Goal: Task Accomplishment & Management: Manage account settings

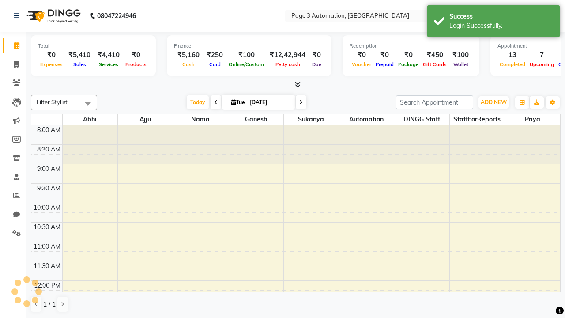
select select "en"
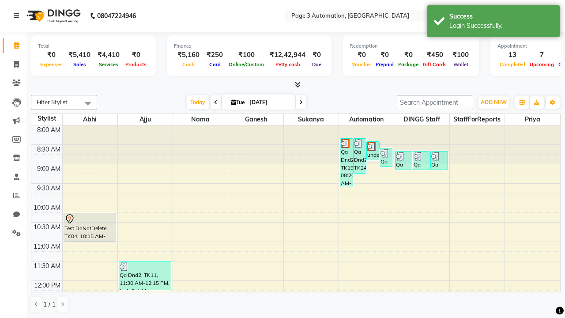
click at [18, 16] on icon at bounding box center [16, 16] width 5 height 6
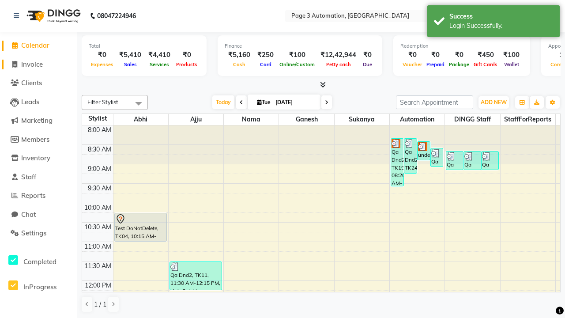
click at [38, 64] on span "Invoice" at bounding box center [32, 64] width 22 height 8
select select "2774"
select select "service"
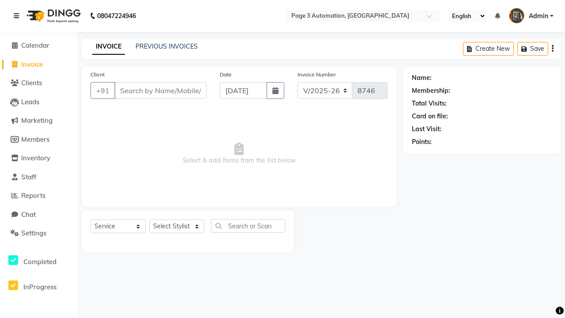
click at [18, 16] on icon at bounding box center [16, 16] width 5 height 6
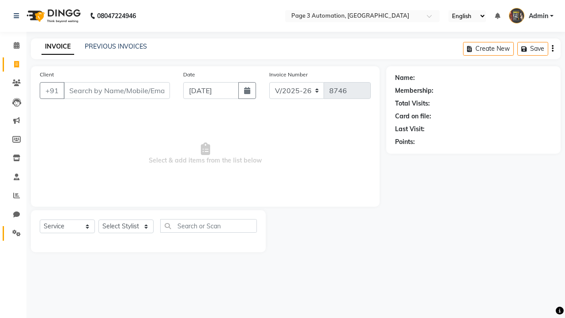
click at [13, 233] on icon at bounding box center [16, 232] width 8 height 7
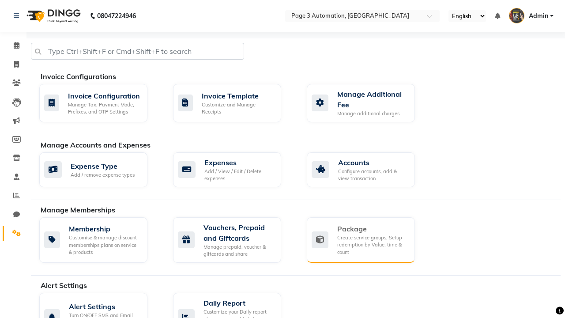
click at [372, 229] on div "Package" at bounding box center [372, 228] width 71 height 11
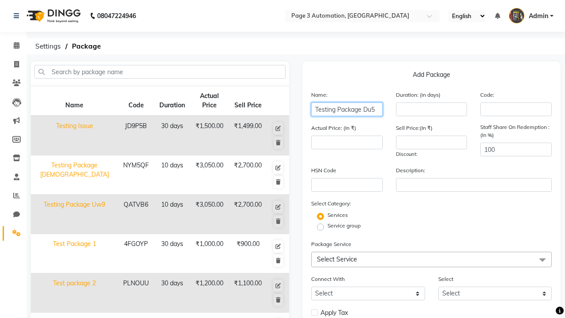
type input "Testing Package Du5"
type input "10"
type input "3050"
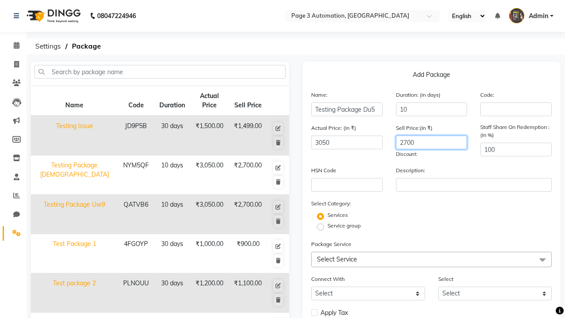
type input "2700"
click at [431, 259] on span "Select Service" at bounding box center [431, 259] width 241 height 15
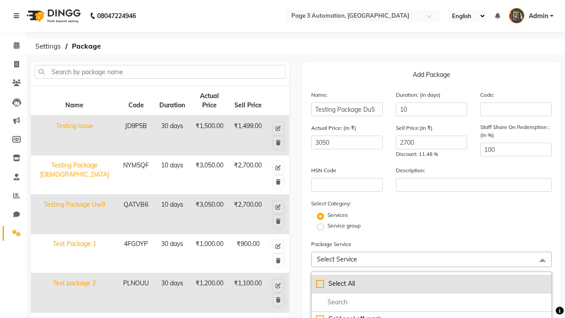
click at [431, 283] on div "Select All" at bounding box center [431, 283] width 231 height 9
checkbox input "true"
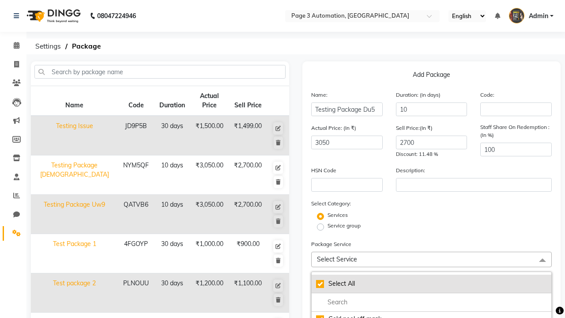
checkbox input "true"
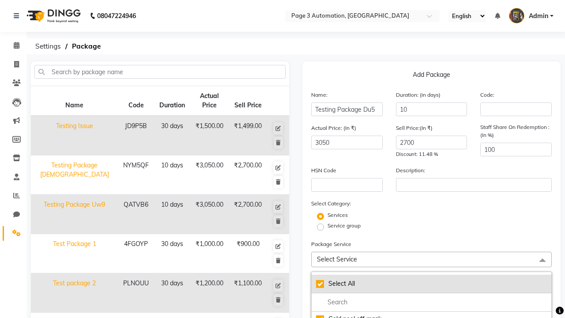
checkbox input "true"
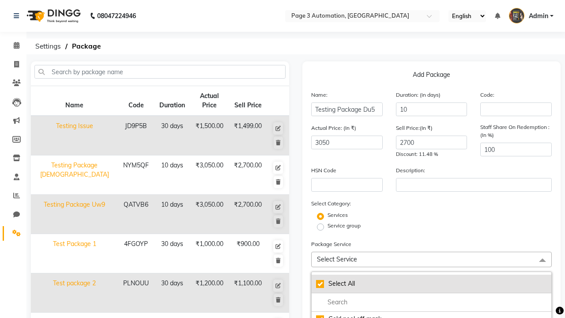
checkbox input "true"
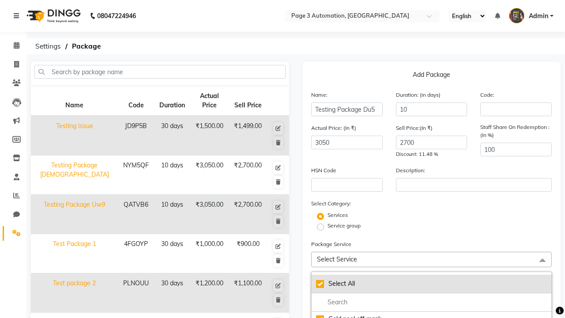
checkbox input "true"
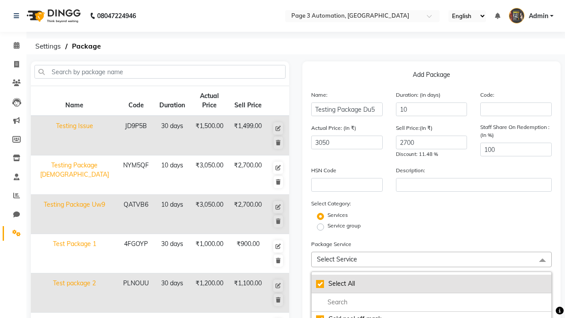
checkbox input "true"
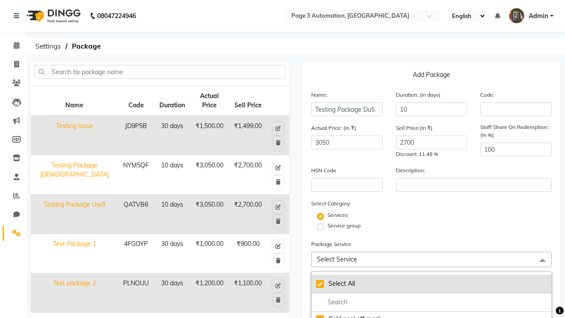
checkbox input "true"
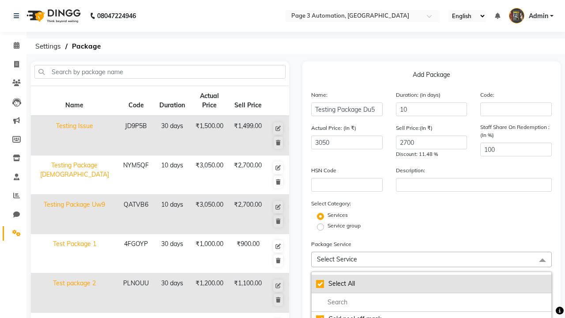
checkbox input "true"
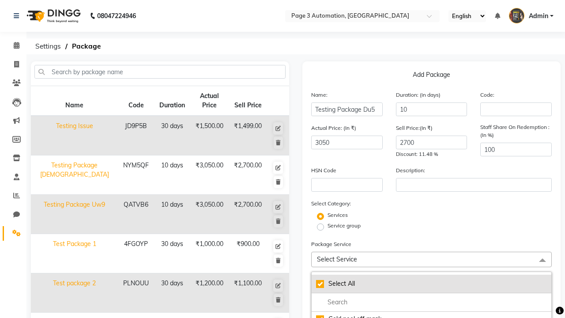
checkbox input "true"
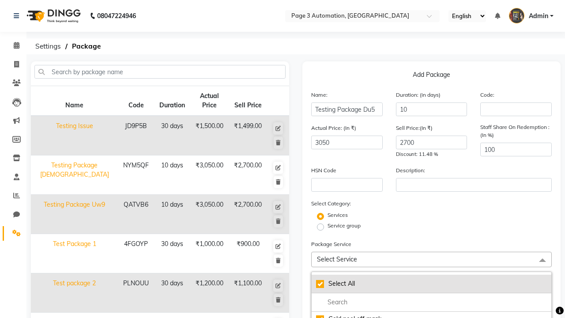
checkbox input "true"
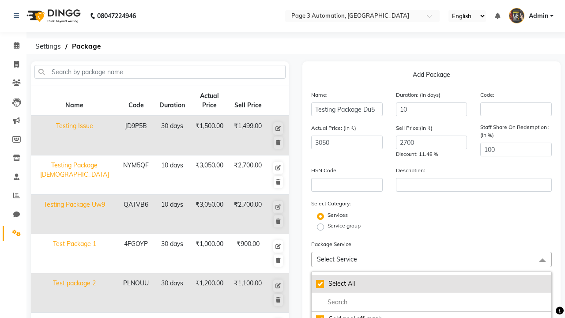
checkbox input "true"
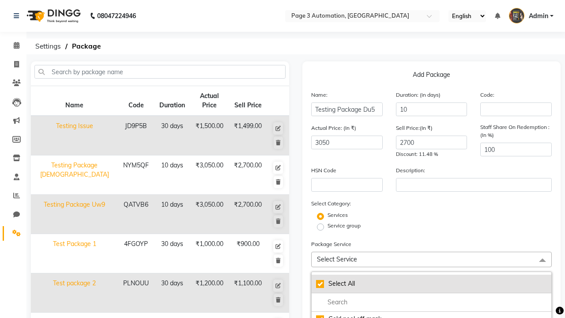
checkbox input "true"
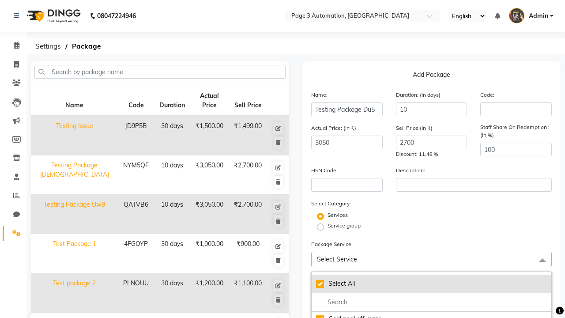
checkbox input "true"
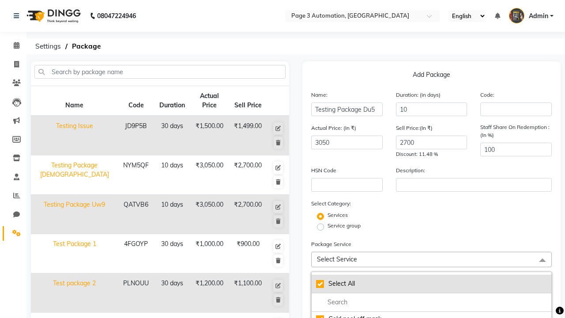
checkbox input "true"
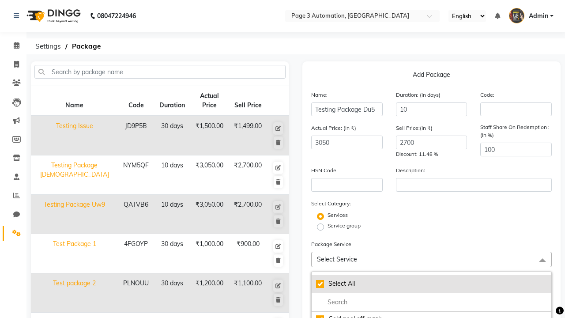
checkbox input "true"
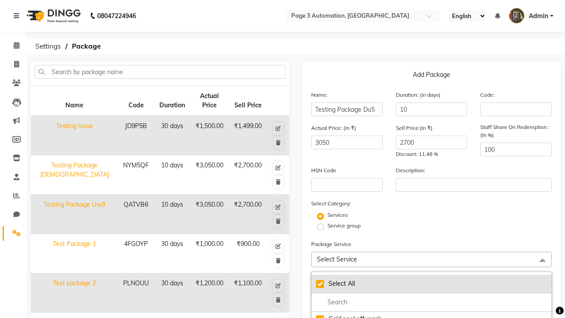
checkbox input "true"
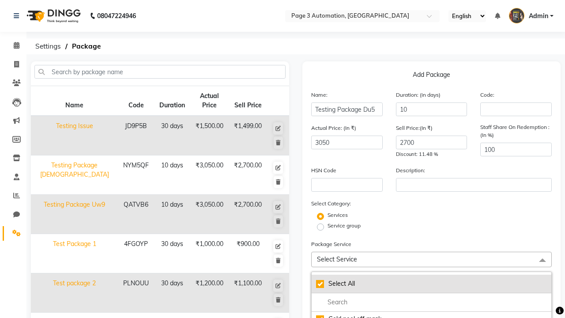
checkbox input "true"
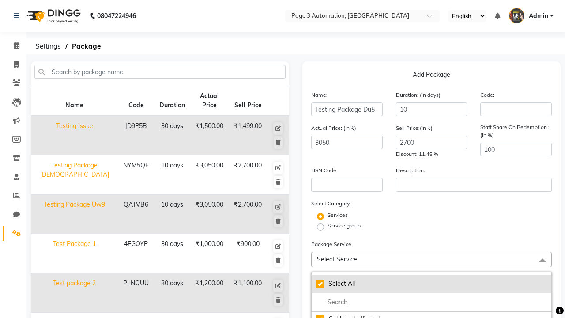
checkbox input "true"
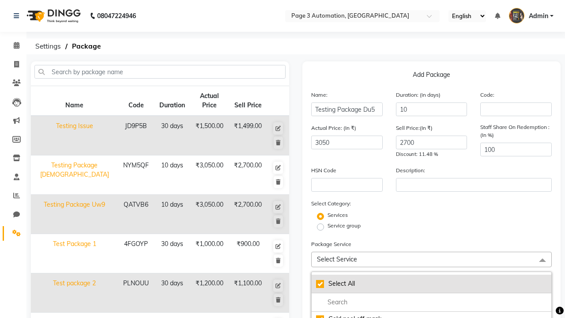
checkbox input "true"
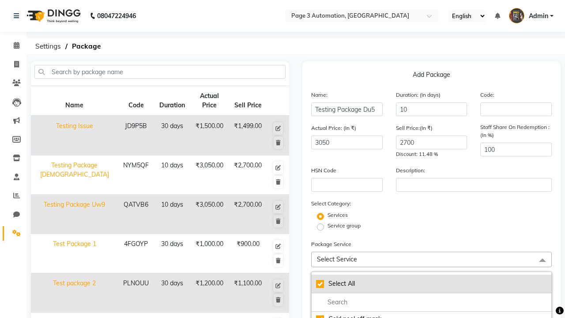
checkbox input "true"
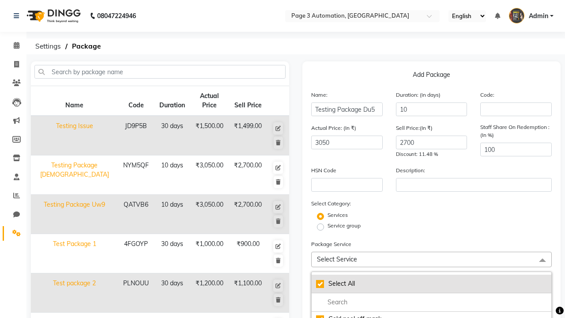
checkbox input "true"
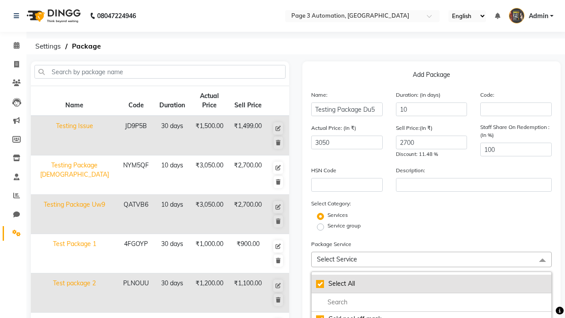
checkbox input "true"
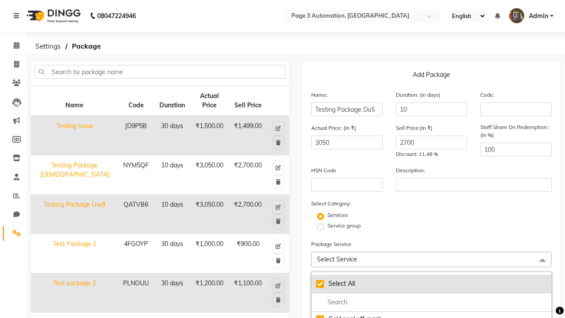
checkbox input "true"
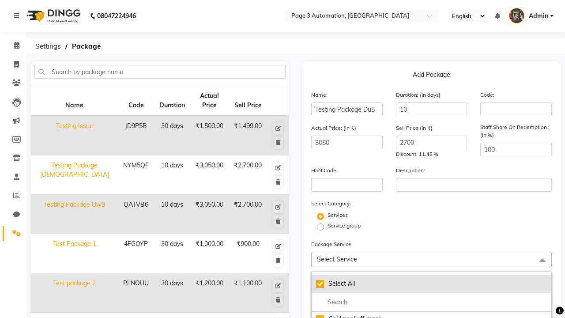
checkbox input "true"
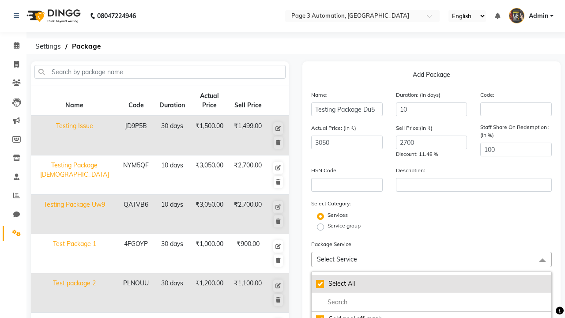
checkbox input "true"
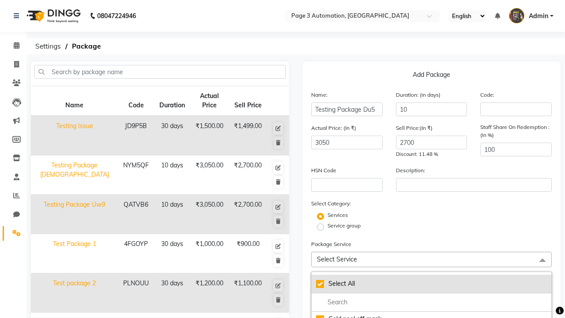
checkbox input "true"
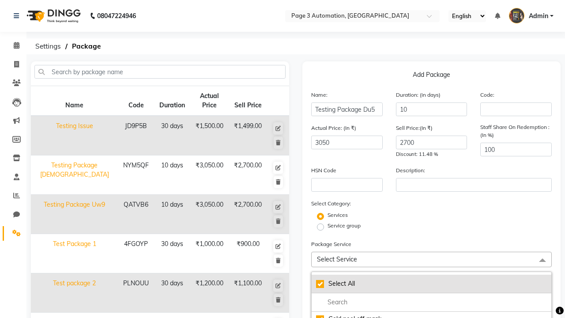
checkbox input "true"
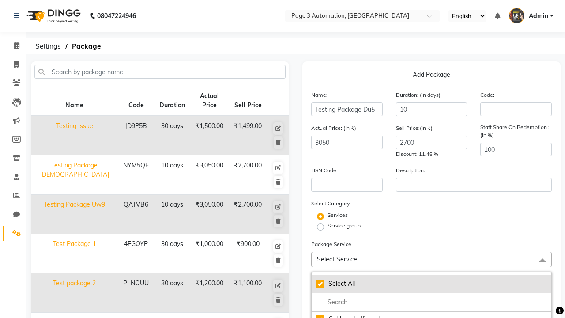
checkbox input "true"
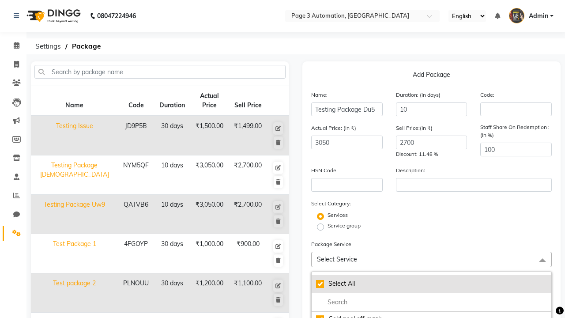
checkbox input "true"
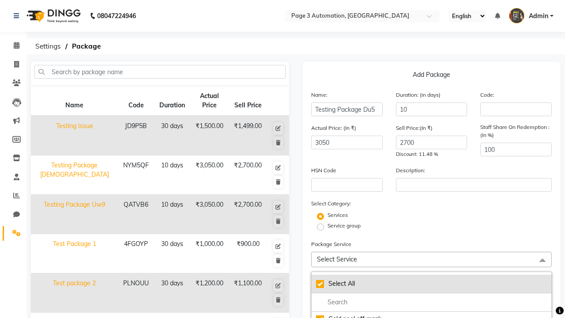
checkbox input "true"
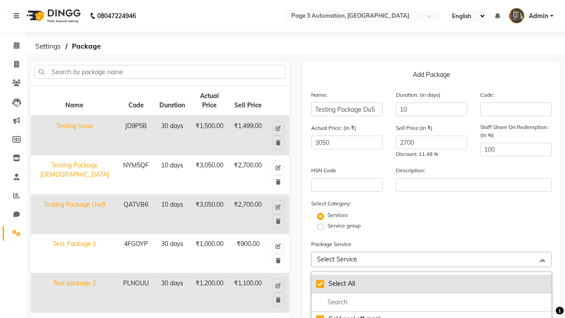
checkbox input "true"
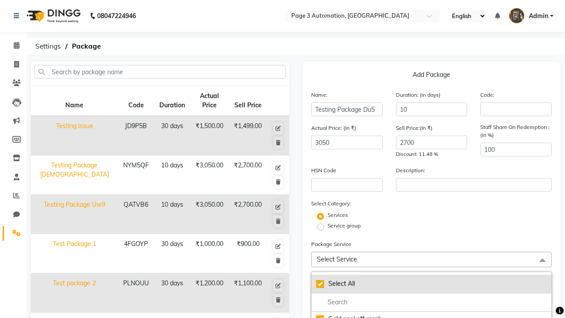
checkbox input "true"
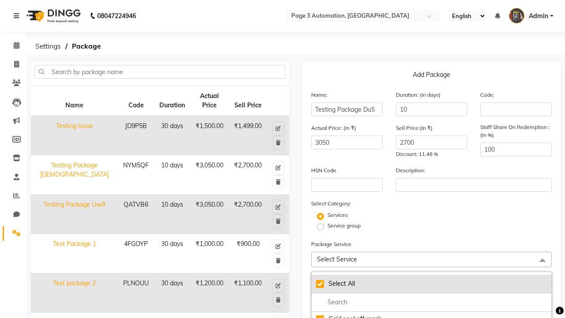
checkbox input "true"
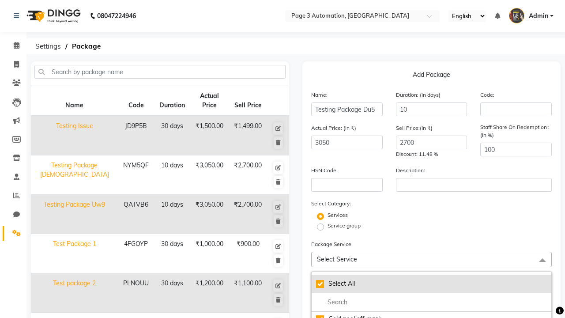
checkbox input "true"
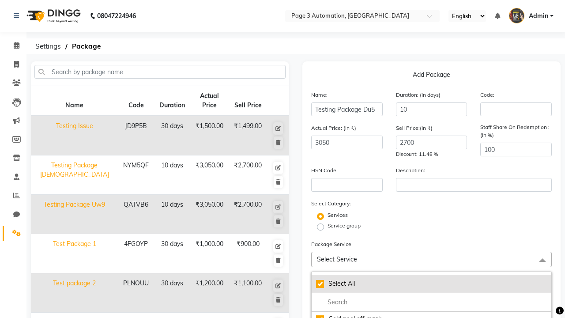
checkbox input "true"
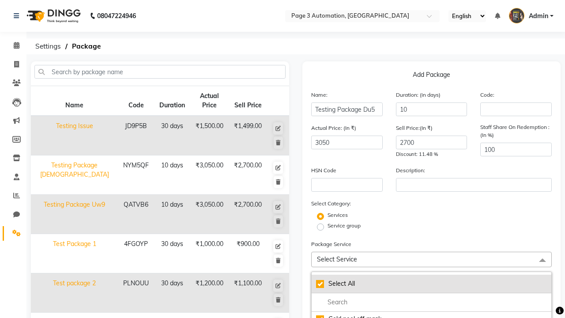
checkbox input "true"
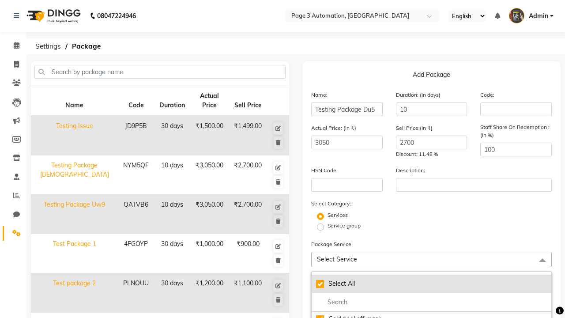
checkbox input "true"
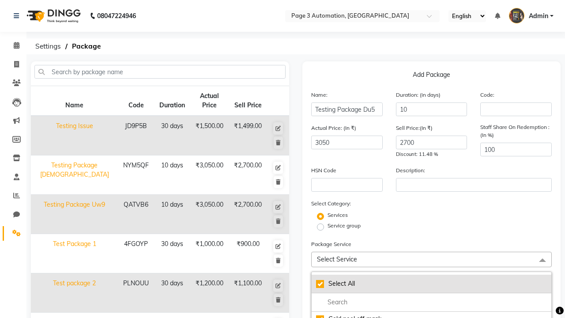
checkbox input "true"
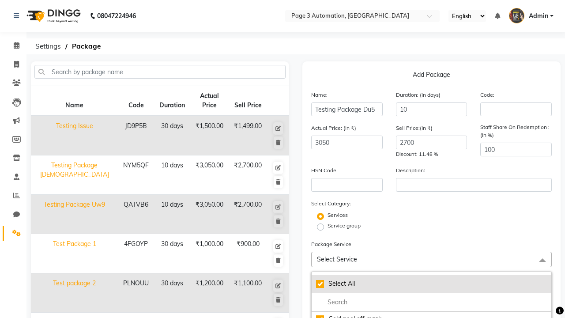
checkbox input "true"
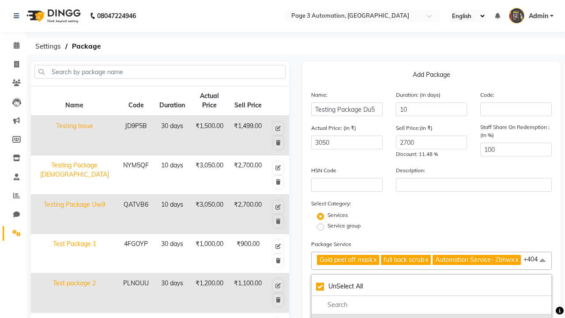
click at [431, 317] on div "Gold peel off mask" at bounding box center [431, 321] width 231 height 9
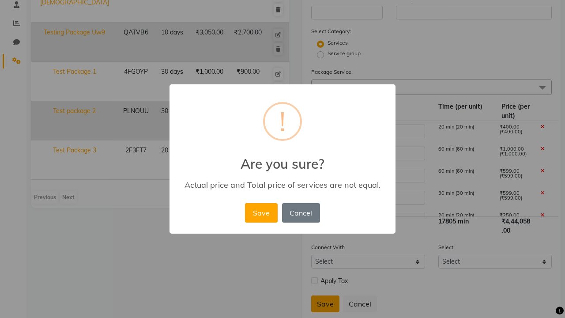
scroll to position [195, 0]
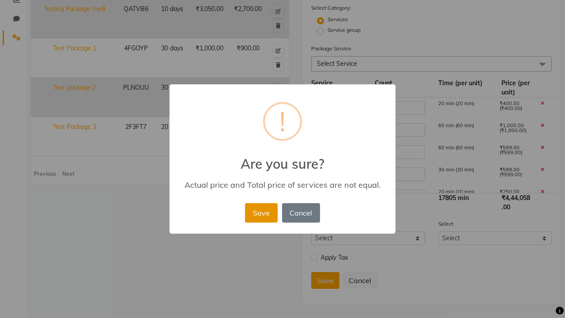
click at [261, 212] on button "Save" at bounding box center [261, 212] width 32 height 19
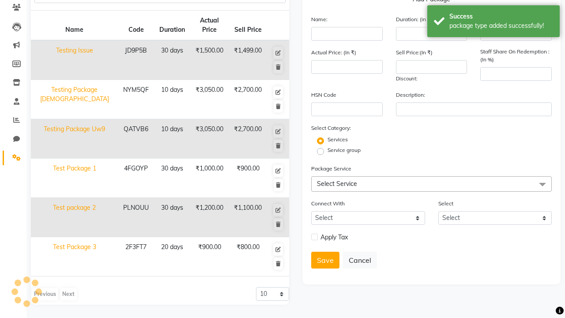
scroll to position [115, 0]
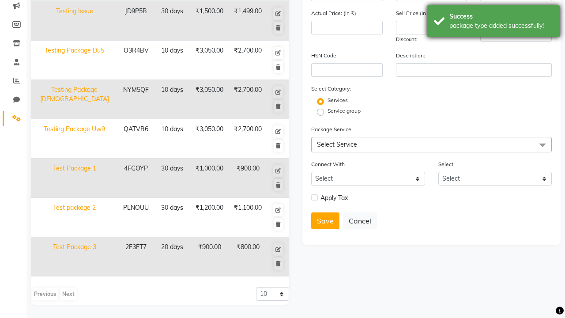
click at [493, 23] on div "package type added successfully!" at bounding box center [501, 25] width 104 height 9
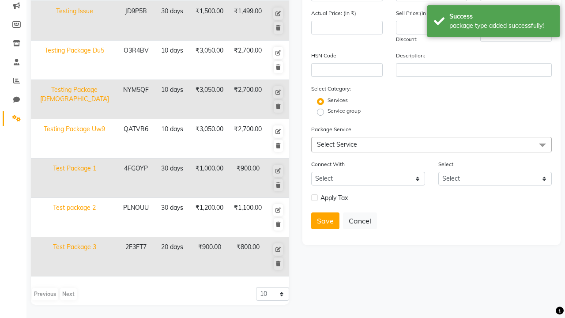
scroll to position [0, 0]
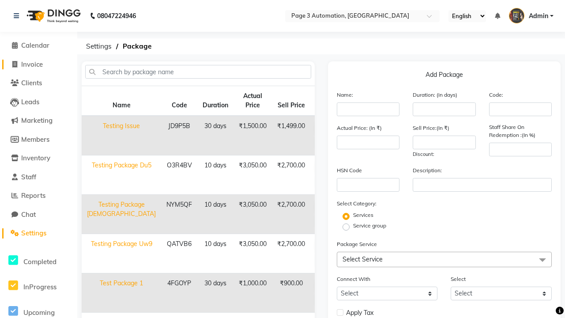
click at [38, 64] on span "Invoice" at bounding box center [32, 64] width 22 height 8
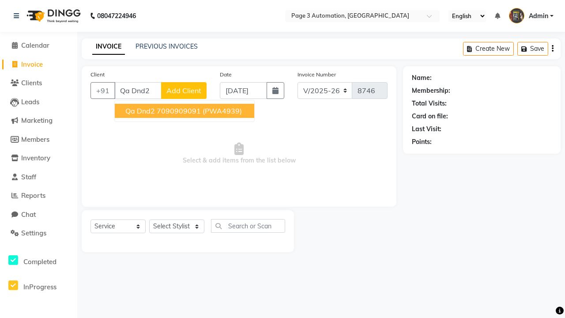
click at [185, 111] on ngb-highlight "7090909091" at bounding box center [179, 110] width 44 height 9
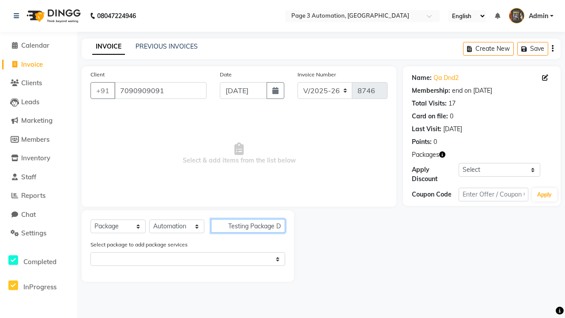
scroll to position [0, 7]
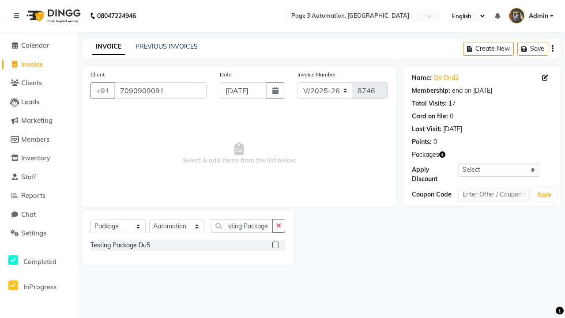
click at [275, 244] on label at bounding box center [275, 244] width 7 height 7
click at [275, 244] on input "checkbox" at bounding box center [275, 245] width 6 height 6
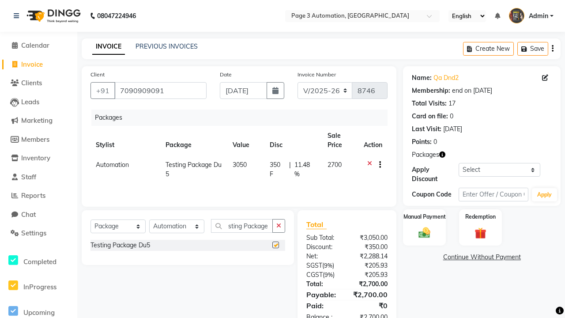
scroll to position [0, 0]
click at [424, 217] on label "Manual Payment" at bounding box center [424, 216] width 44 height 8
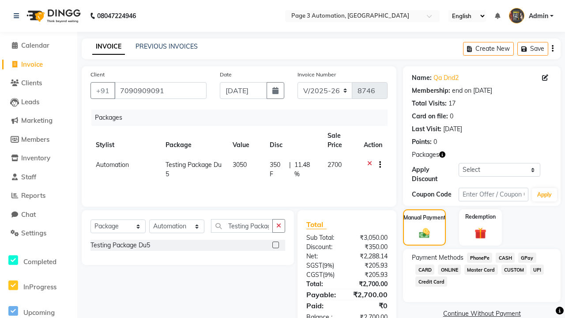
click at [505, 257] on span "CASH" at bounding box center [505, 257] width 19 height 10
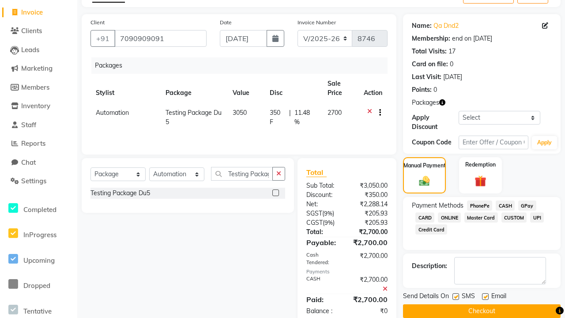
click at [455, 296] on label at bounding box center [455, 296] width 7 height 7
click at [455, 296] on input "checkbox" at bounding box center [455, 297] width 6 height 6
click at [485, 296] on label at bounding box center [485, 296] width 7 height 7
click at [485, 296] on input "checkbox" at bounding box center [485, 297] width 6 height 6
click at [481, 311] on button "Checkout" at bounding box center [482, 311] width 158 height 14
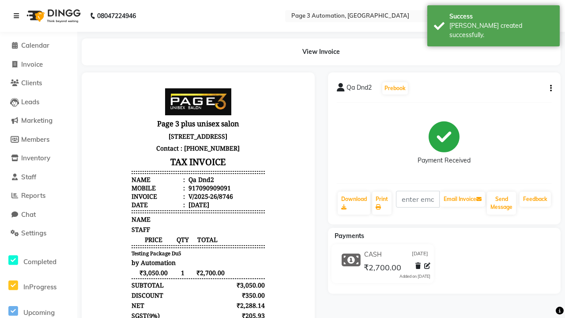
click at [493, 23] on div "[PERSON_NAME] created successfully." at bounding box center [501, 30] width 104 height 19
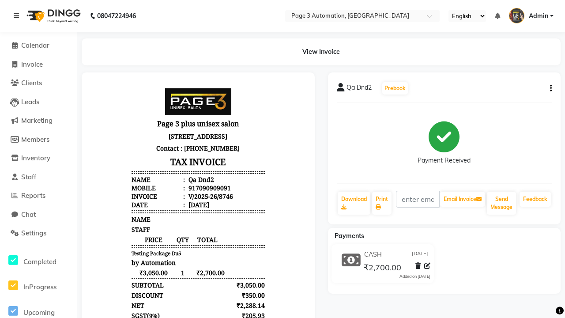
click at [18, 16] on icon at bounding box center [16, 16] width 5 height 6
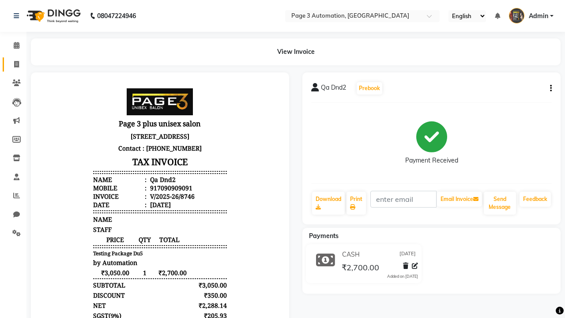
click at [13, 64] on span at bounding box center [16, 65] width 15 height 10
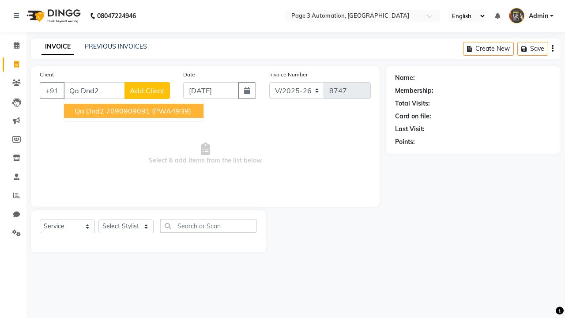
click at [135, 111] on ngb-highlight "7090909091" at bounding box center [128, 110] width 44 height 9
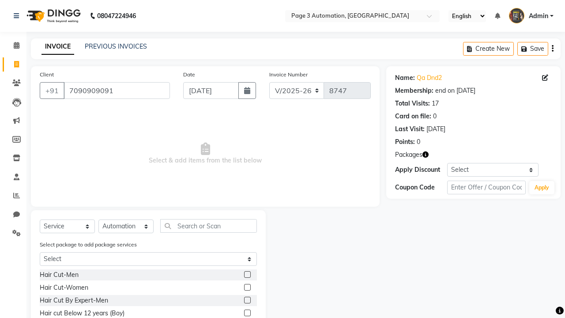
click at [247, 300] on label at bounding box center [247, 300] width 7 height 7
click at [247, 300] on input "checkbox" at bounding box center [247, 300] width 6 height 6
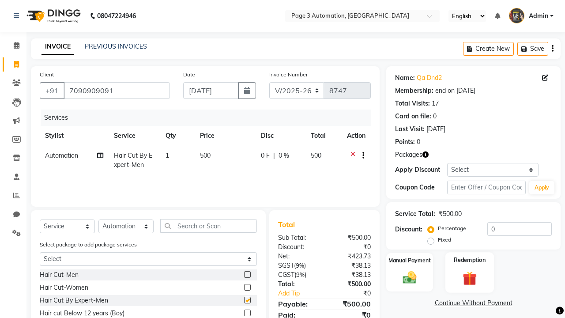
click at [470, 260] on label "Redemption" at bounding box center [470, 260] width 32 height 8
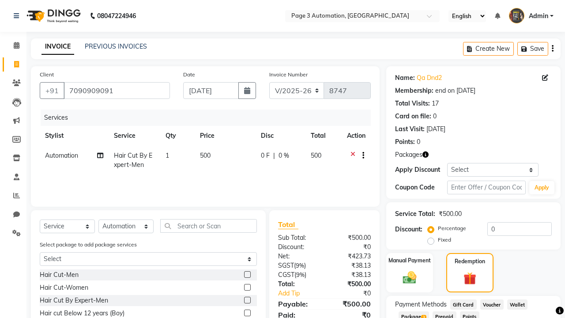
click at [414, 314] on span "Package 3" at bounding box center [413, 316] width 30 height 10
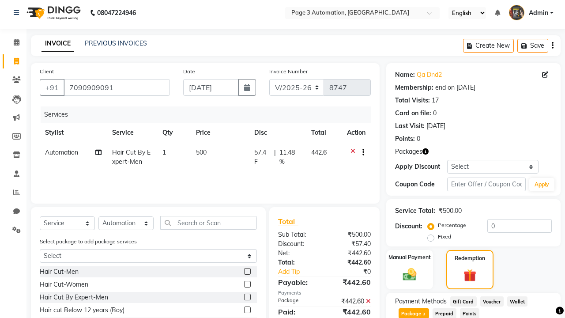
scroll to position [145, 0]
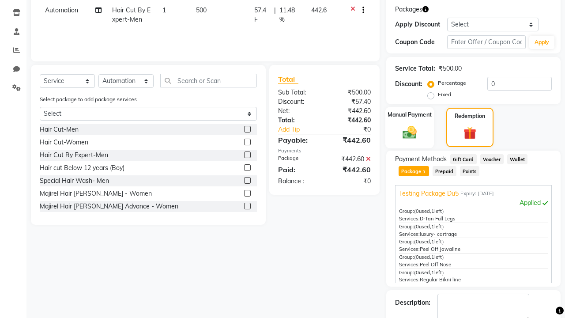
click at [410, 115] on label "Manual Payment" at bounding box center [409, 114] width 44 height 8
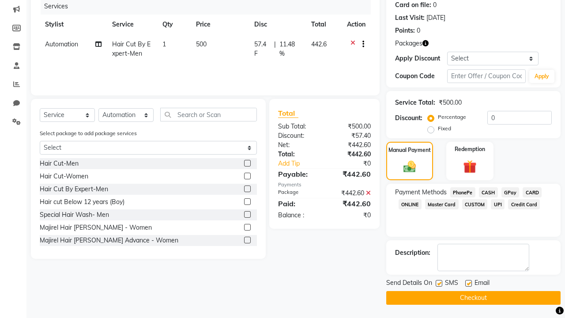
click at [488, 192] on span "CASH" at bounding box center [488, 192] width 19 height 10
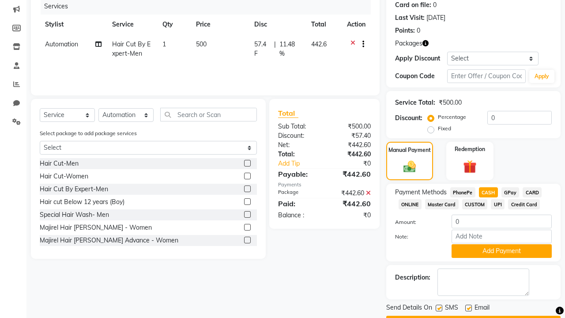
scroll to position [136, 0]
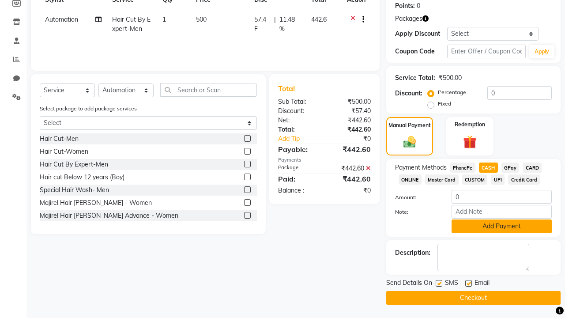
click at [501, 226] on button "Add Payment" at bounding box center [501, 226] width 100 height 14
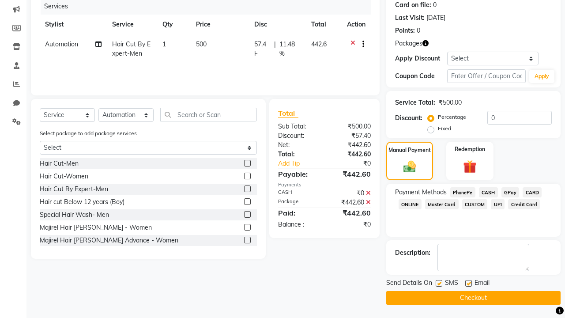
scroll to position [111, 0]
click at [439, 283] on label at bounding box center [439, 283] width 7 height 7
click at [439, 283] on input "checkbox" at bounding box center [439, 284] width 6 height 6
click at [468, 283] on label at bounding box center [468, 283] width 7 height 7
click at [468, 283] on input "checkbox" at bounding box center [468, 284] width 6 height 6
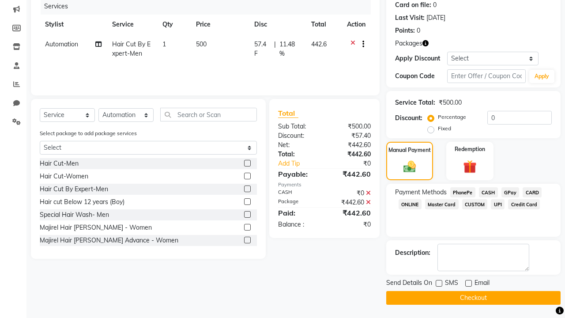
click at [473, 297] on button "Checkout" at bounding box center [473, 298] width 174 height 14
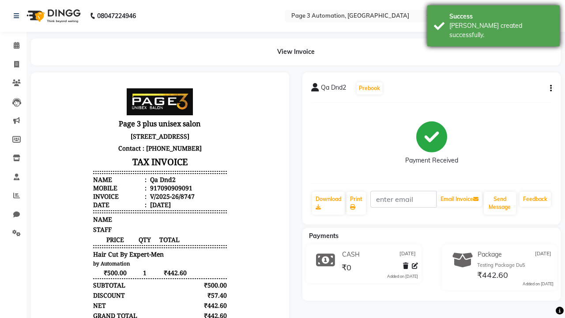
click at [493, 23] on div "[PERSON_NAME] created successfully." at bounding box center [501, 30] width 104 height 19
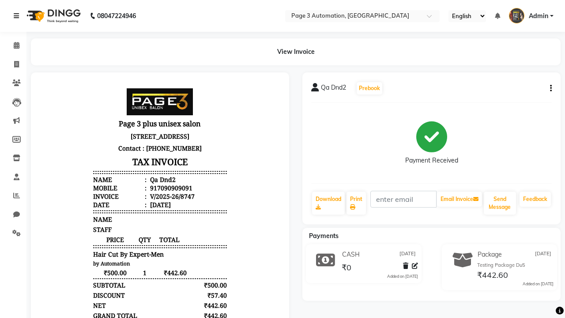
click at [18, 16] on icon at bounding box center [16, 16] width 5 height 6
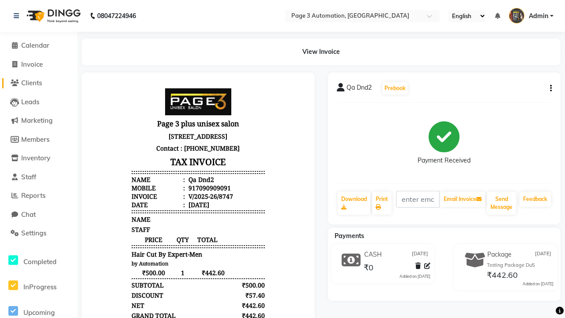
click at [38, 83] on span "Clients" at bounding box center [31, 83] width 21 height 8
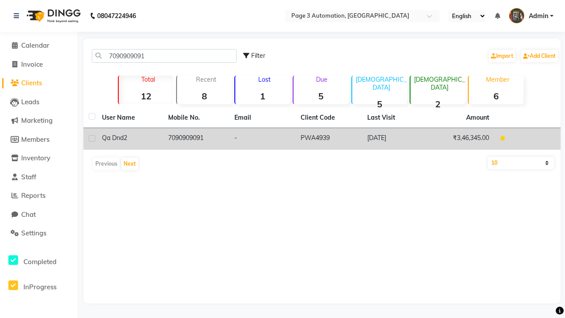
click at [196, 139] on td "7090909091" at bounding box center [196, 139] width 66 height 22
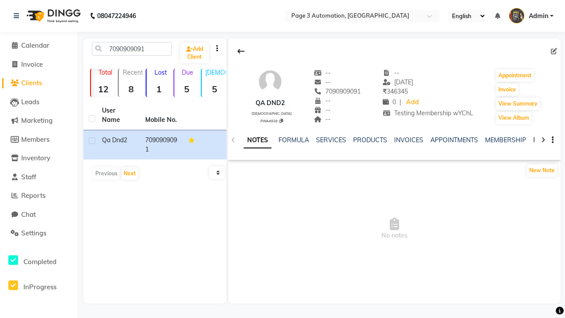
click at [533, 140] on link "PACKAGES" at bounding box center [549, 140] width 33 height 8
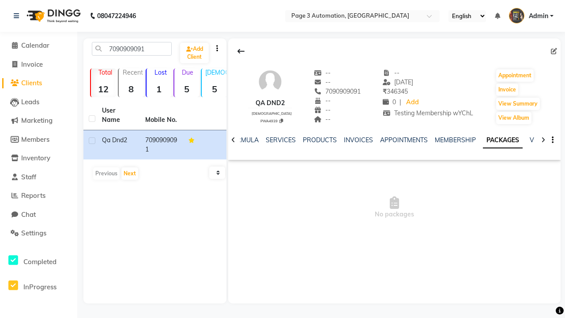
scroll to position [0, 31]
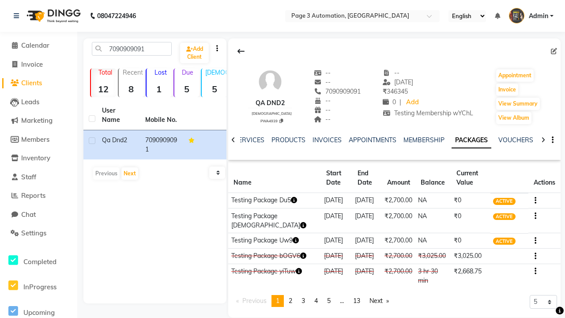
click at [534, 200] on button "button" at bounding box center [533, 199] width 5 height 9
click at [492, 200] on div "Edit" at bounding box center [493, 200] width 58 height 11
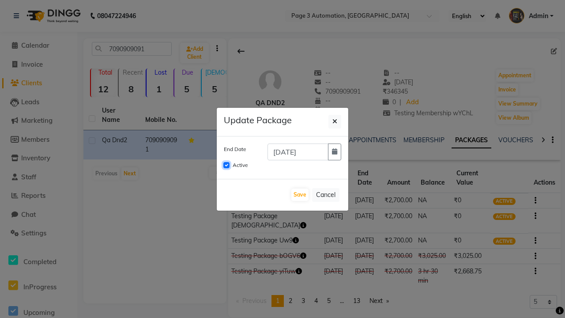
click at [226, 165] on input "Active" at bounding box center [226, 165] width 6 height 6
click at [300, 195] on button "Save" at bounding box center [299, 194] width 17 height 12
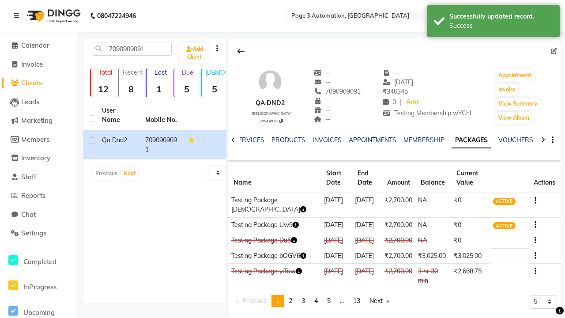
click at [493, 23] on div "Success" at bounding box center [501, 25] width 104 height 9
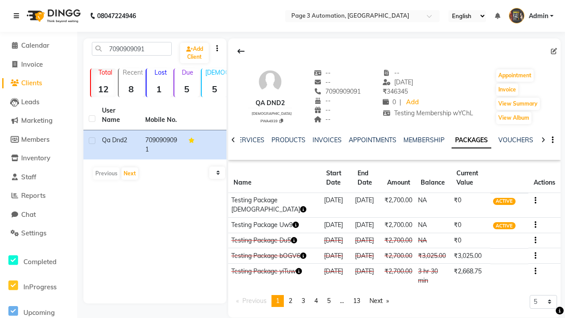
click at [18, 16] on icon at bounding box center [16, 16] width 5 height 6
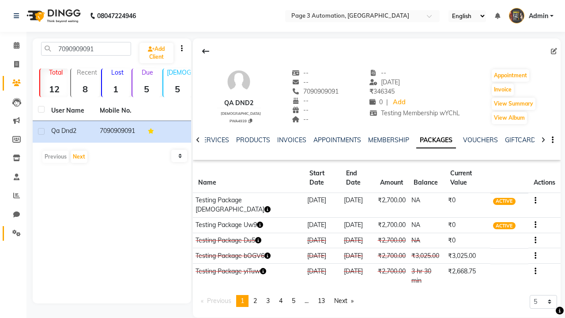
click at [13, 233] on icon at bounding box center [16, 232] width 8 height 7
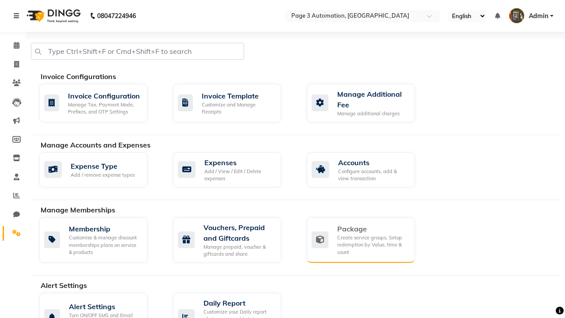
click at [372, 229] on div "Package" at bounding box center [372, 228] width 71 height 11
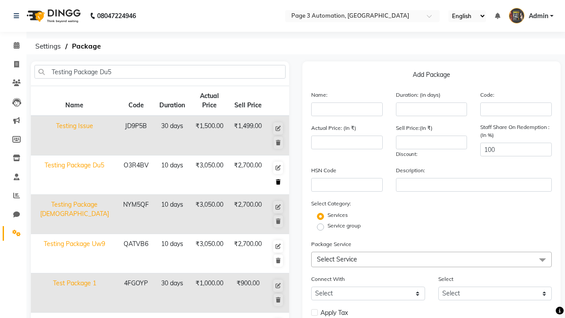
click at [278, 182] on icon at bounding box center [278, 181] width 5 height 5
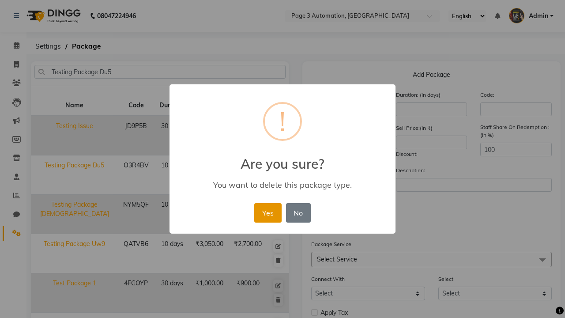
click at [267, 212] on button "Yes" at bounding box center [267, 212] width 27 height 19
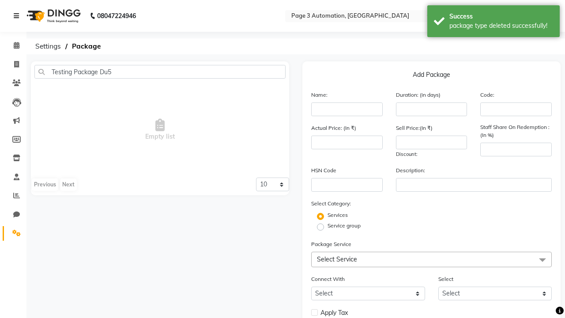
click at [493, 23] on div "package type deleted successfully!" at bounding box center [501, 25] width 104 height 9
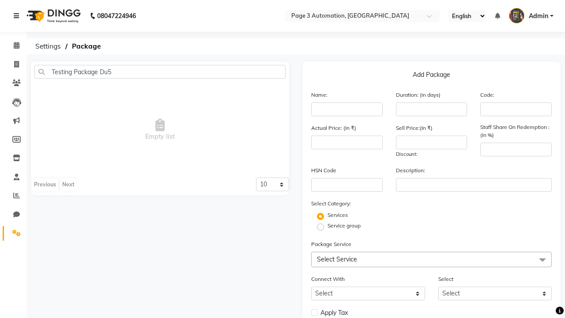
click at [18, 16] on icon at bounding box center [16, 16] width 5 height 6
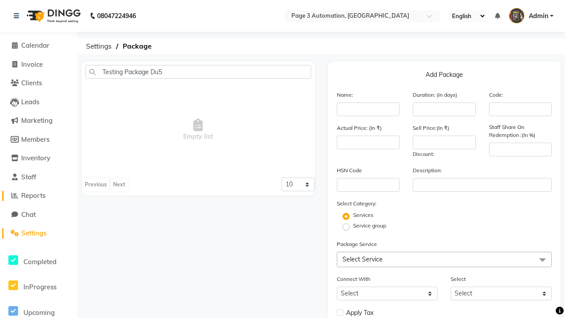
click at [38, 195] on span "Reports" at bounding box center [33, 195] width 24 height 8
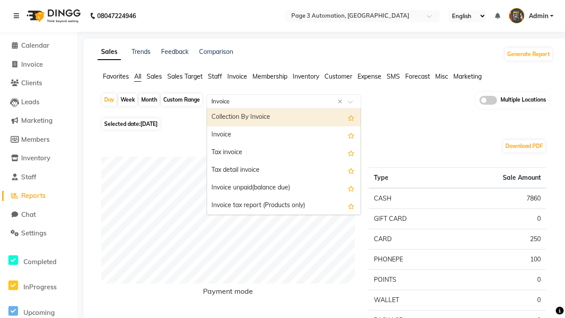
click at [284, 135] on div "Invoice" at bounding box center [284, 135] width 154 height 18
